Goal: Information Seeking & Learning: Learn about a topic

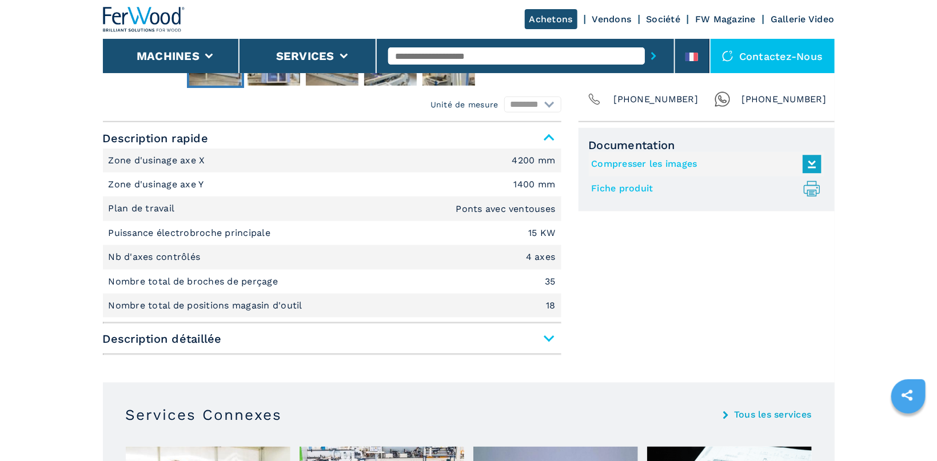
scroll to position [485, 0]
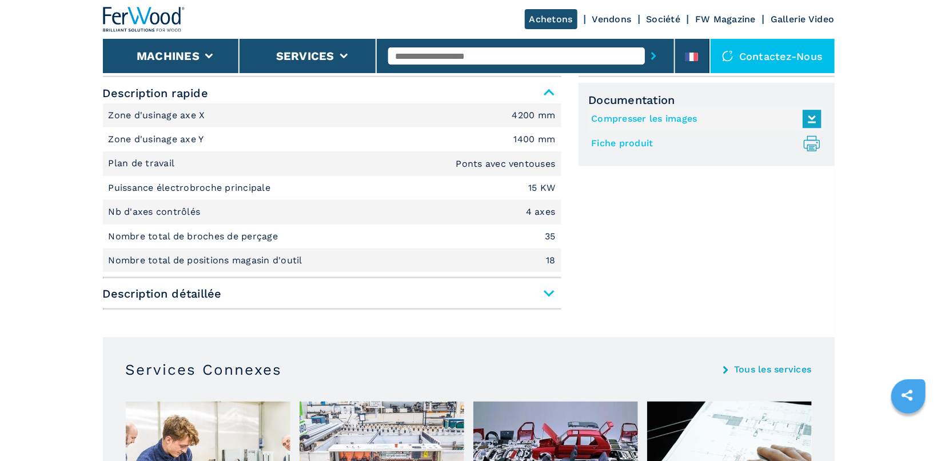
click at [548, 294] on span "Description détaillée" at bounding box center [332, 293] width 458 height 21
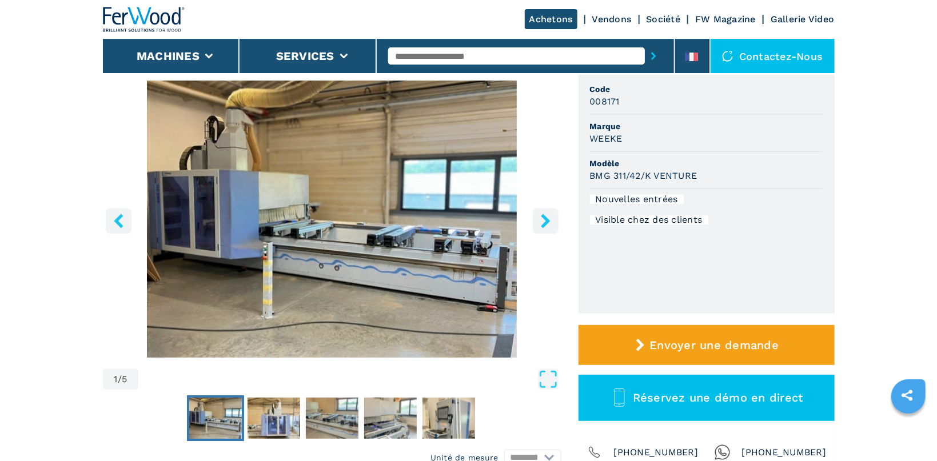
scroll to position [61, 0]
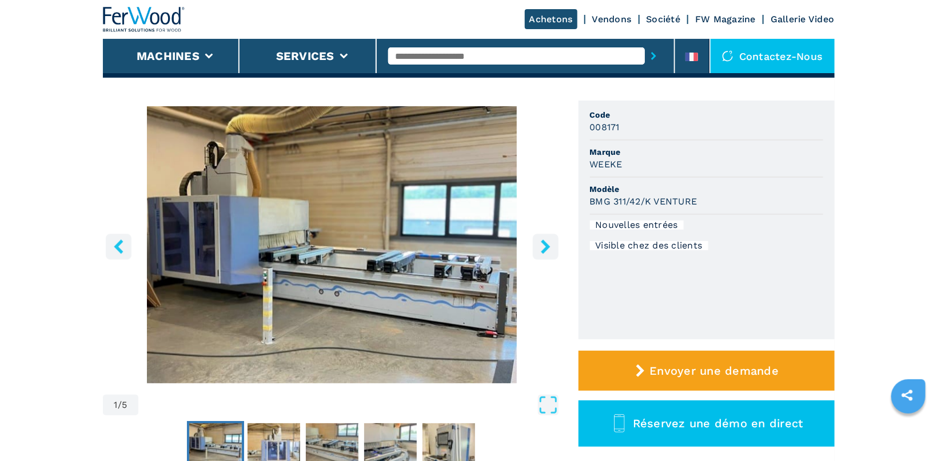
click at [549, 241] on icon "right-button" at bounding box center [545, 246] width 14 height 14
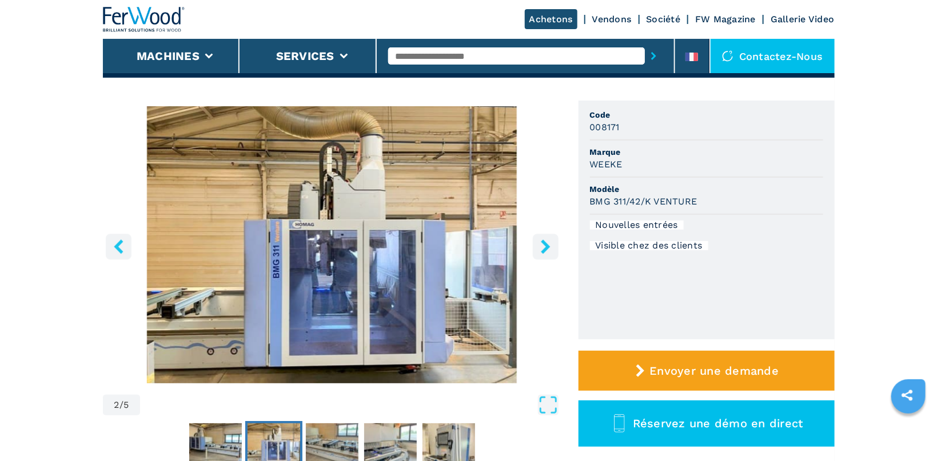
click at [549, 241] on icon "right-button" at bounding box center [545, 246] width 14 height 14
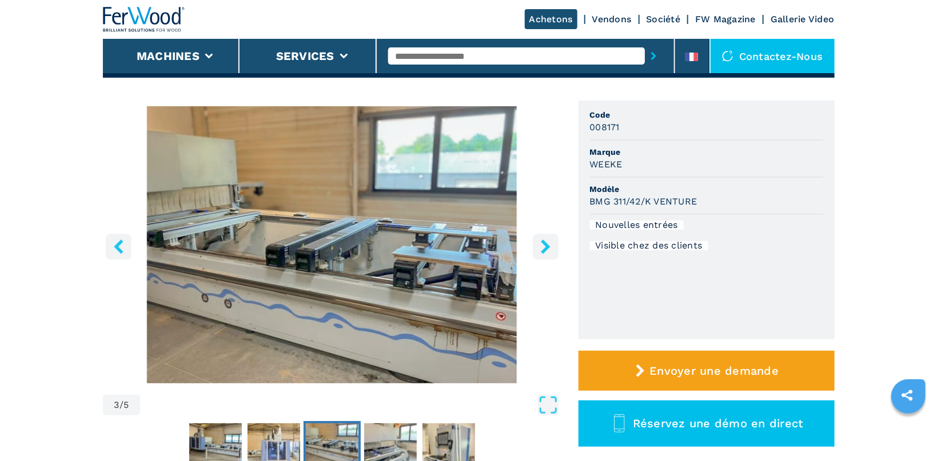
click at [549, 241] on icon "right-button" at bounding box center [545, 246] width 14 height 14
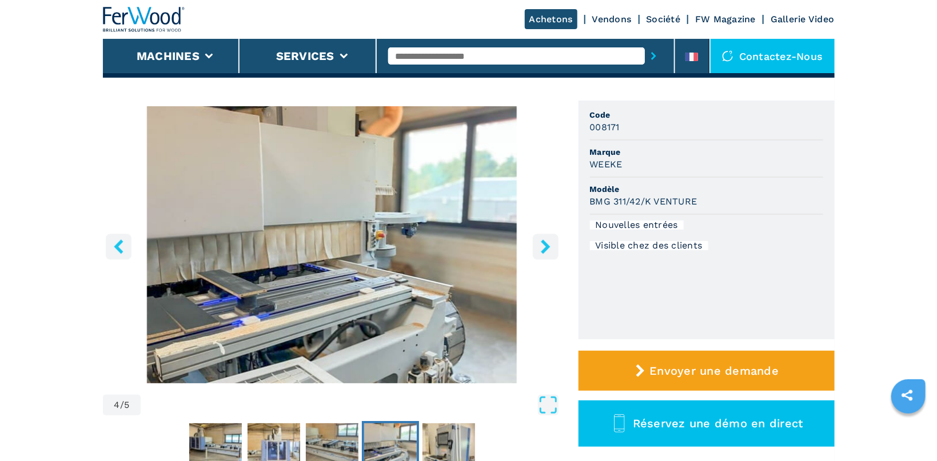
click at [549, 241] on icon "right-button" at bounding box center [545, 246] width 14 height 14
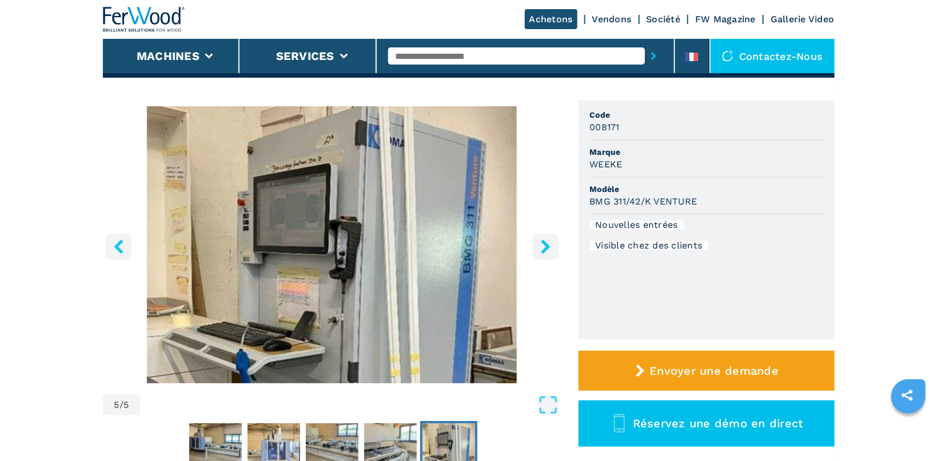
click at [549, 241] on icon "right-button" at bounding box center [545, 246] width 14 height 14
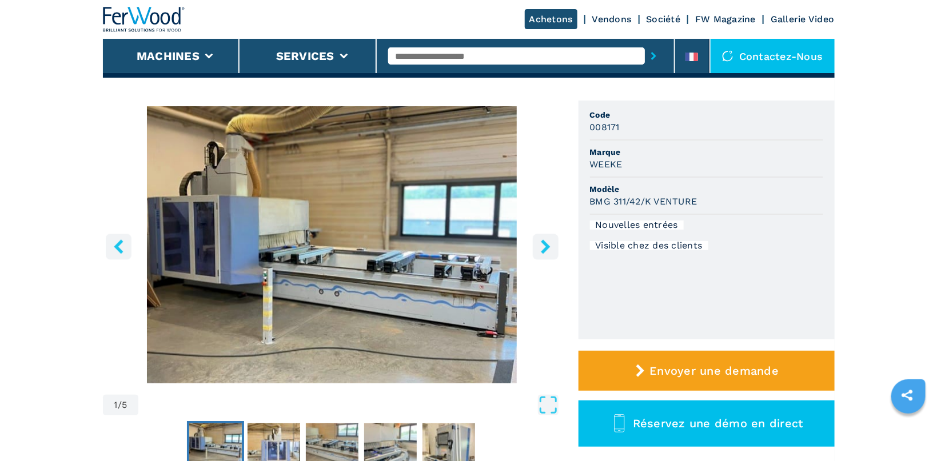
click at [549, 241] on icon "right-button" at bounding box center [545, 246] width 14 height 14
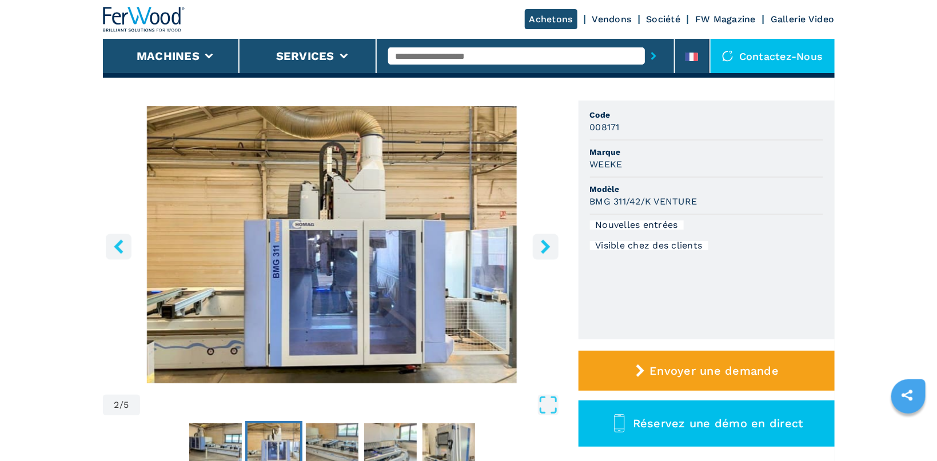
click at [549, 241] on icon "right-button" at bounding box center [545, 246] width 14 height 14
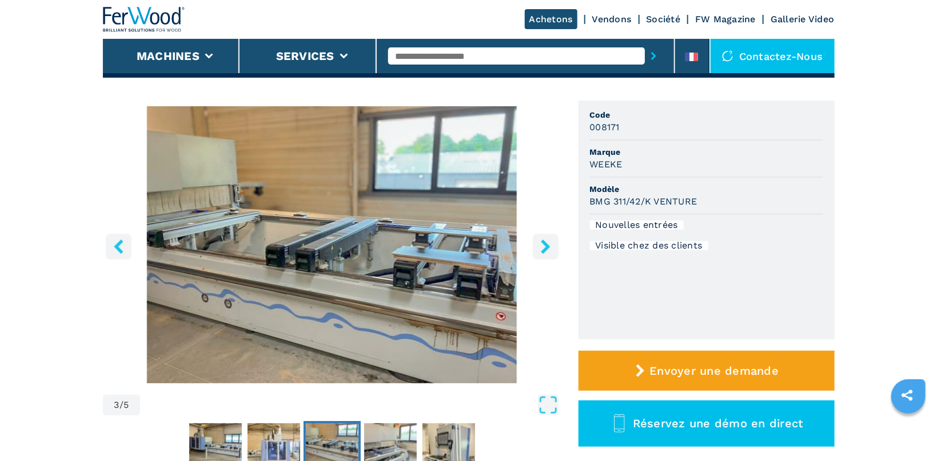
click at [549, 241] on icon "right-button" at bounding box center [545, 246] width 14 height 14
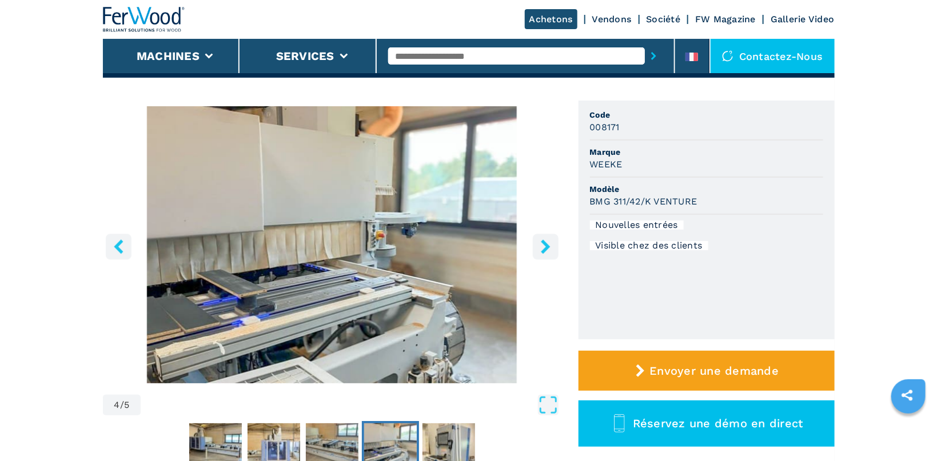
click at [549, 241] on icon "right-button" at bounding box center [545, 246] width 14 height 14
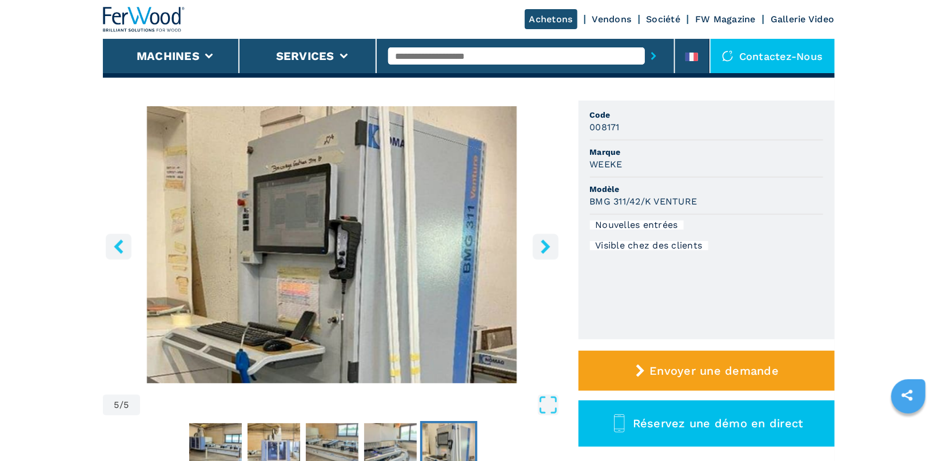
click at [549, 241] on icon "right-button" at bounding box center [545, 246] width 14 height 14
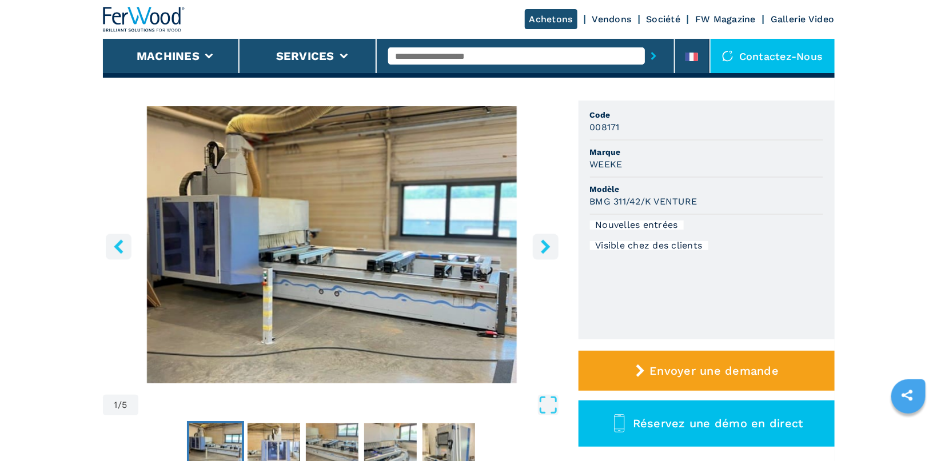
click at [549, 241] on icon "right-button" at bounding box center [545, 246] width 14 height 14
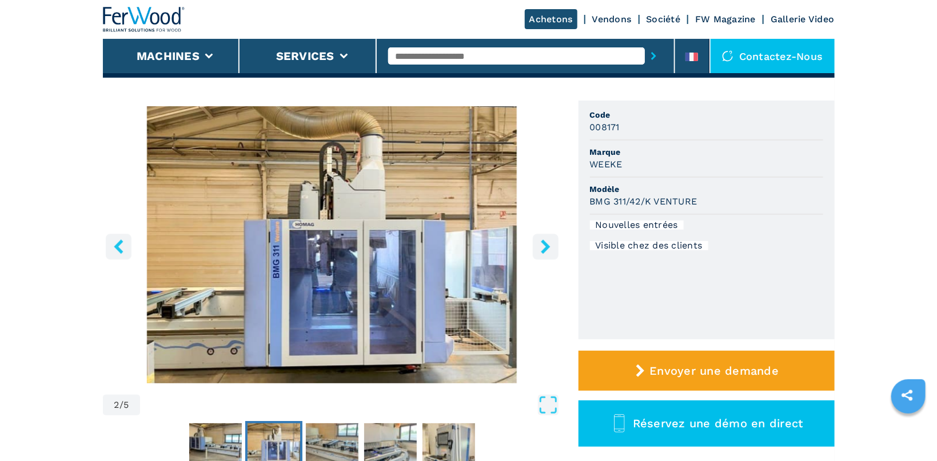
click at [549, 241] on icon "right-button" at bounding box center [545, 246] width 14 height 14
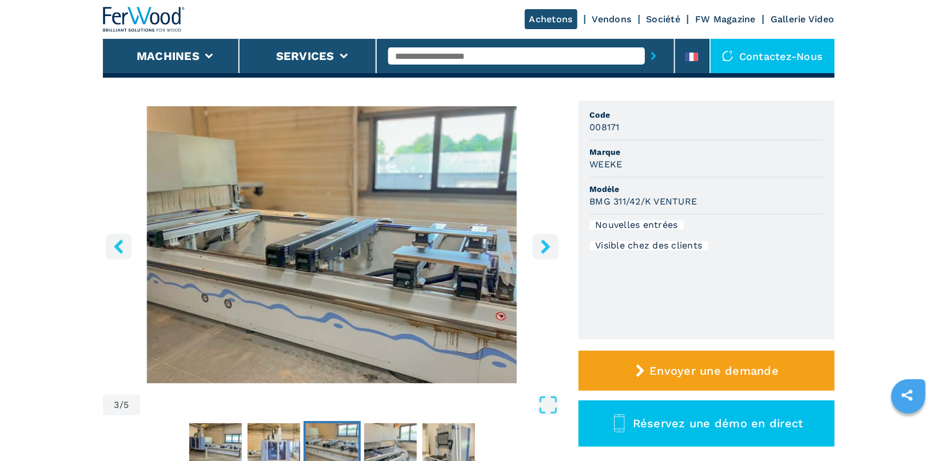
click at [549, 241] on icon "right-button" at bounding box center [545, 246] width 14 height 14
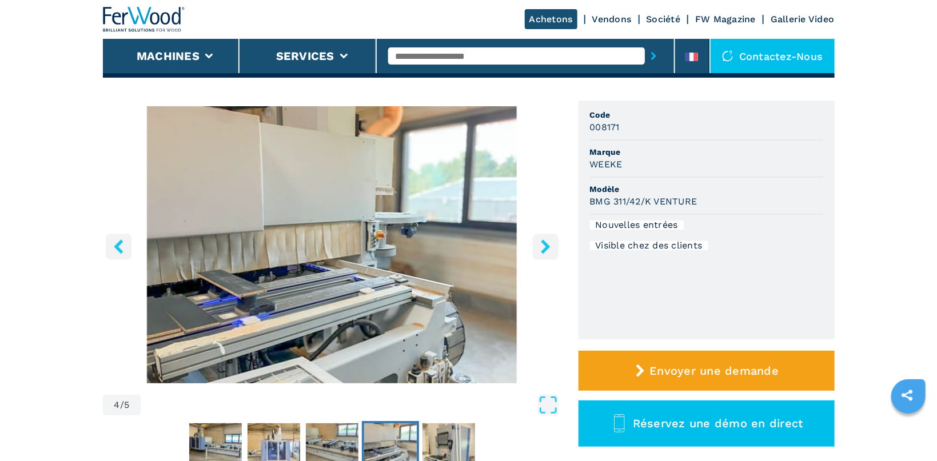
click at [549, 241] on icon "right-button" at bounding box center [545, 246] width 14 height 14
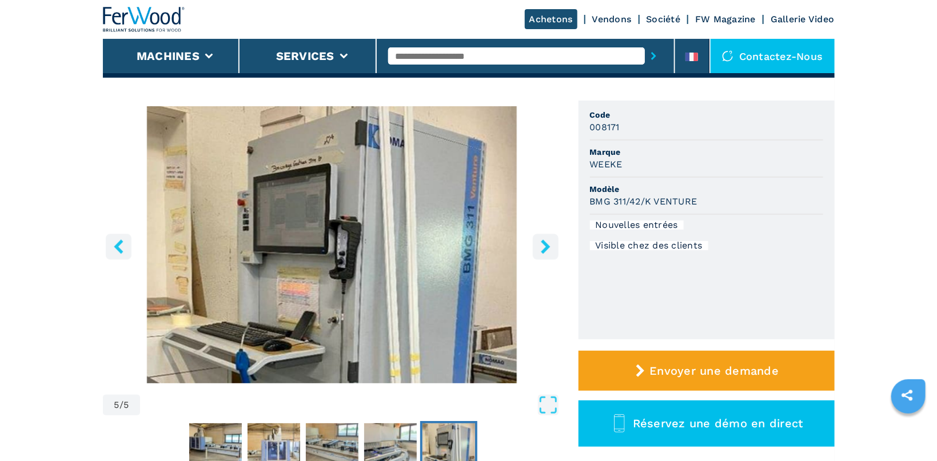
click at [549, 241] on icon "right-button" at bounding box center [545, 246] width 14 height 14
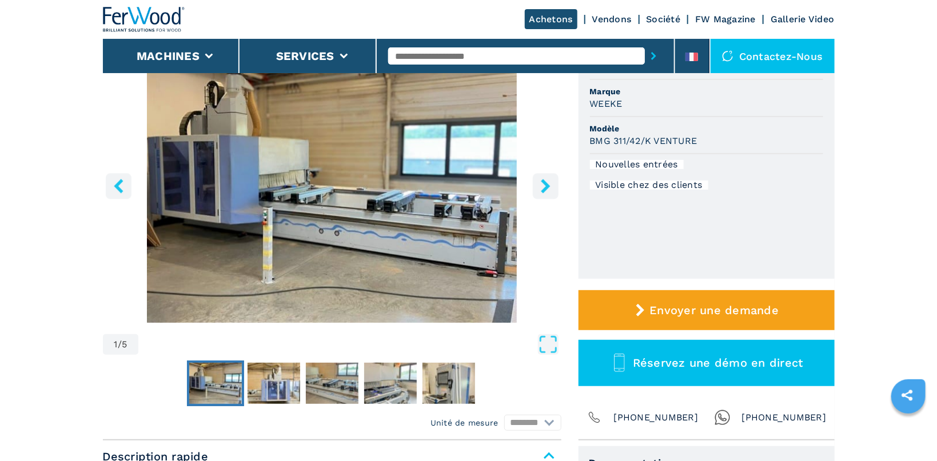
scroll to position [0, 0]
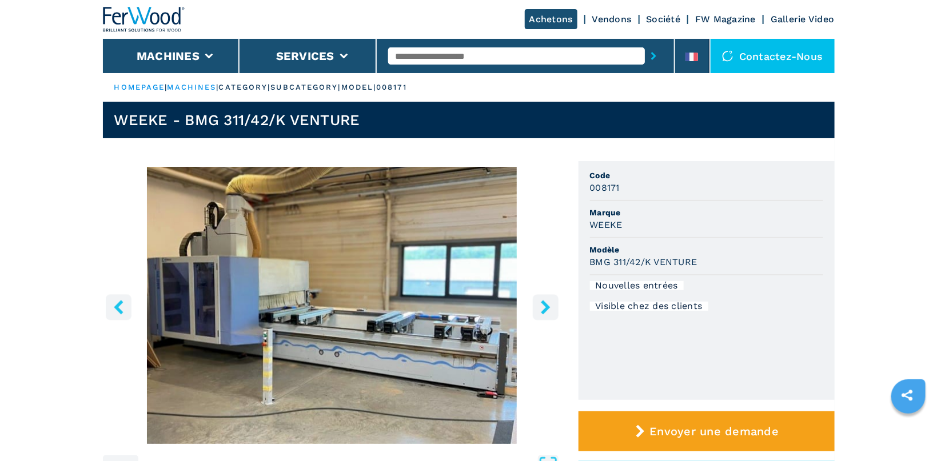
click at [545, 309] on icon "right-button" at bounding box center [545, 307] width 9 height 14
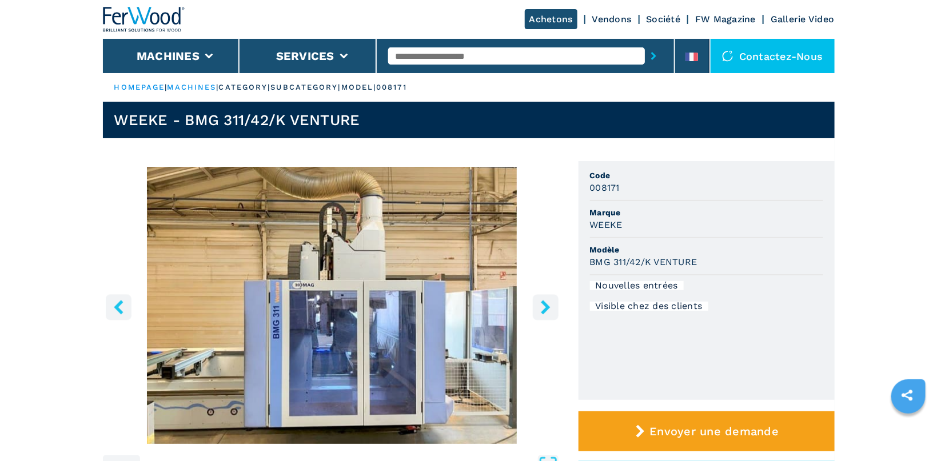
click at [545, 309] on icon "right-button" at bounding box center [545, 307] width 9 height 14
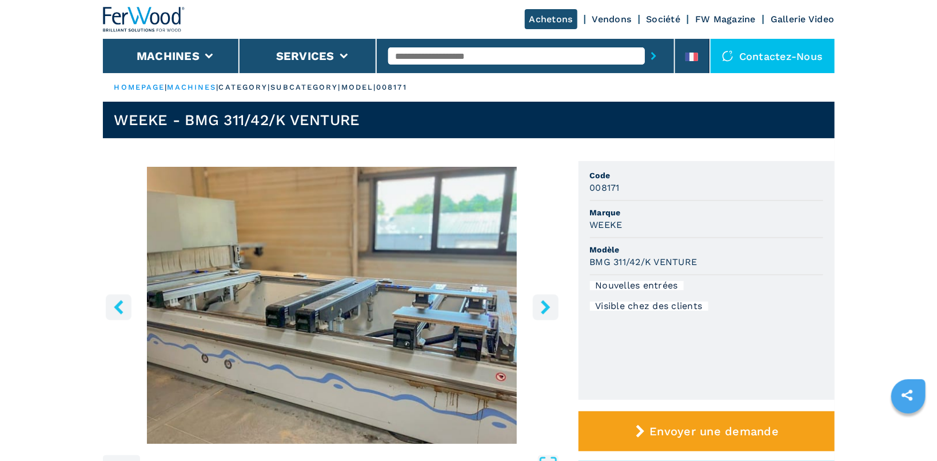
click at [545, 309] on icon "right-button" at bounding box center [545, 307] width 9 height 14
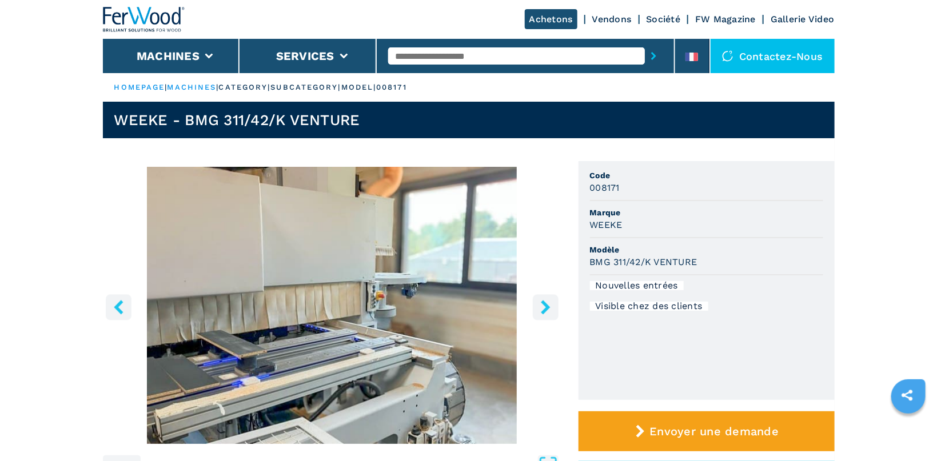
click at [545, 309] on icon "right-button" at bounding box center [545, 307] width 9 height 14
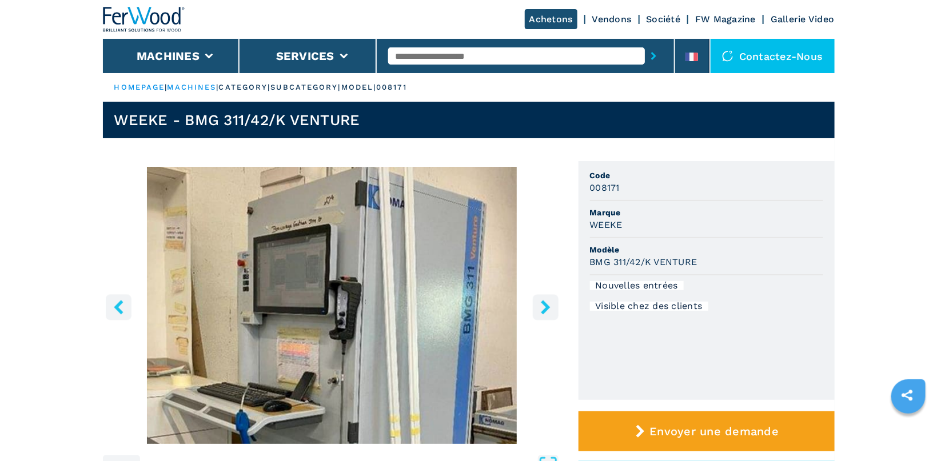
click at [545, 309] on icon "right-button" at bounding box center [545, 307] width 9 height 14
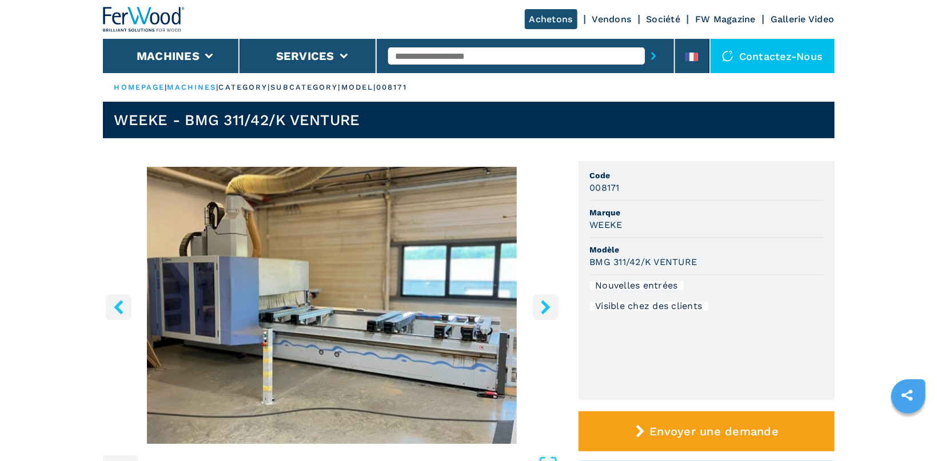
click at [545, 309] on icon "right-button" at bounding box center [545, 307] width 9 height 14
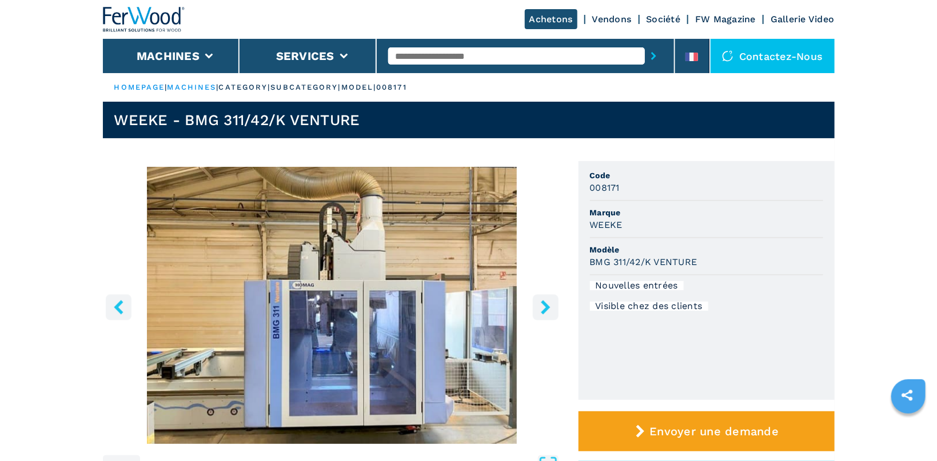
click at [545, 309] on icon "right-button" at bounding box center [545, 307] width 9 height 14
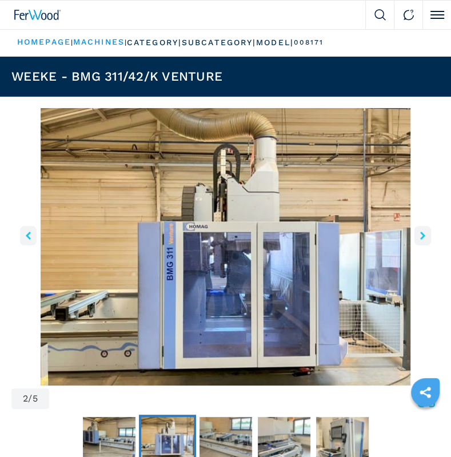
drag, startPoint x: 420, startPoint y: 44, endPoint x: 359, endPoint y: 42, distance: 60.6
click at [359, 42] on ul "HOMEPAGE | machines | category | subcategory | model | 008171" at bounding box center [225, 43] width 451 height 28
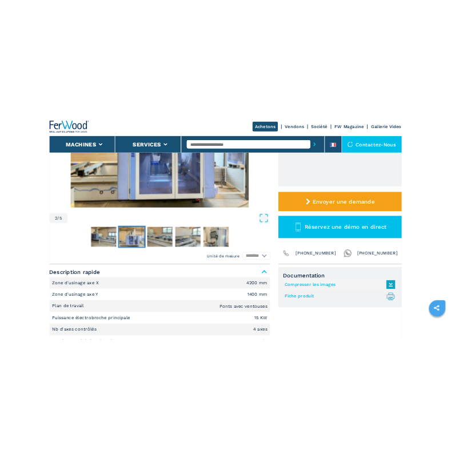
scroll to position [303, 0]
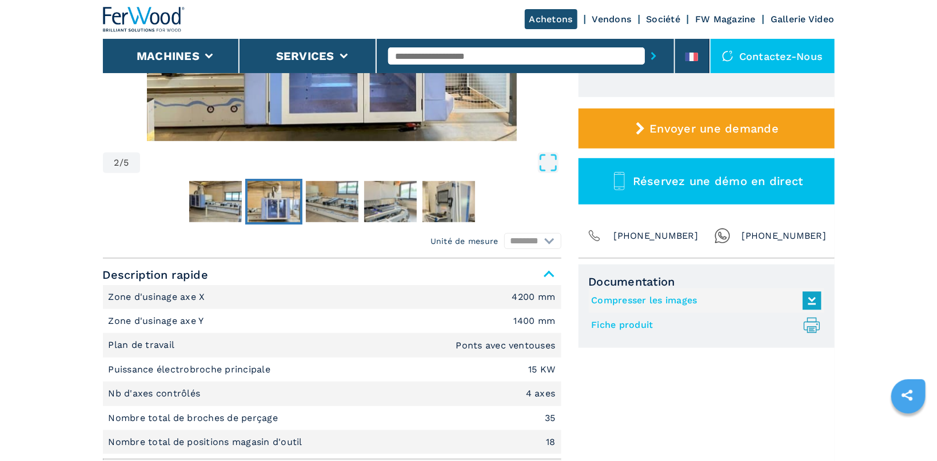
click at [629, 327] on link "Fiche produit .prefix__st0{stroke-linecap:round;stroke-linejoin:round}.prefix__…" at bounding box center [704, 325] width 224 height 19
